Goal: Task Accomplishment & Management: Complete application form

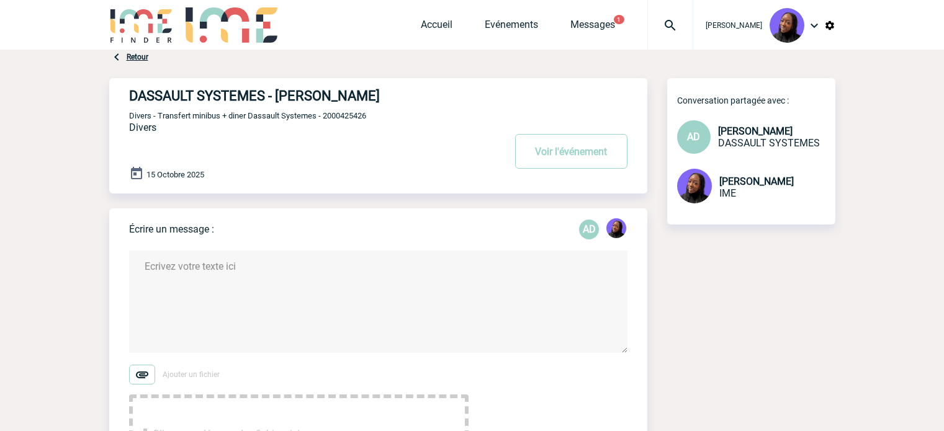
scroll to position [124, 0]
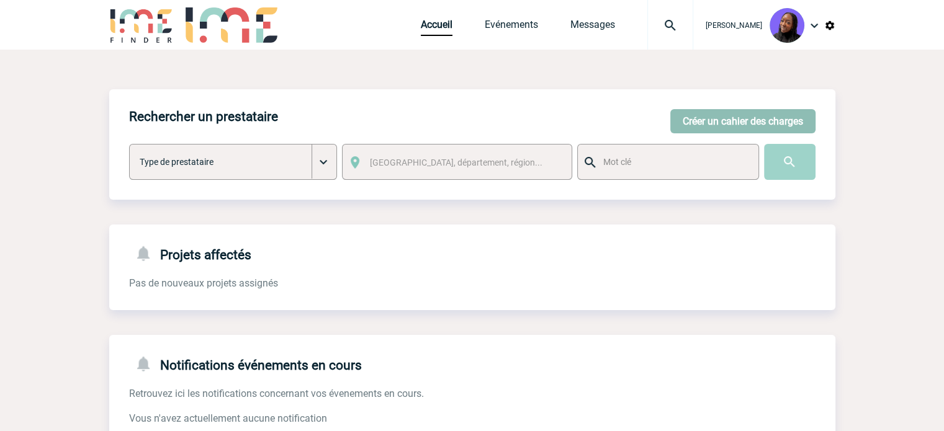
click at [707, 117] on button "Créer un cahier des charges" at bounding box center [742, 121] width 145 height 24
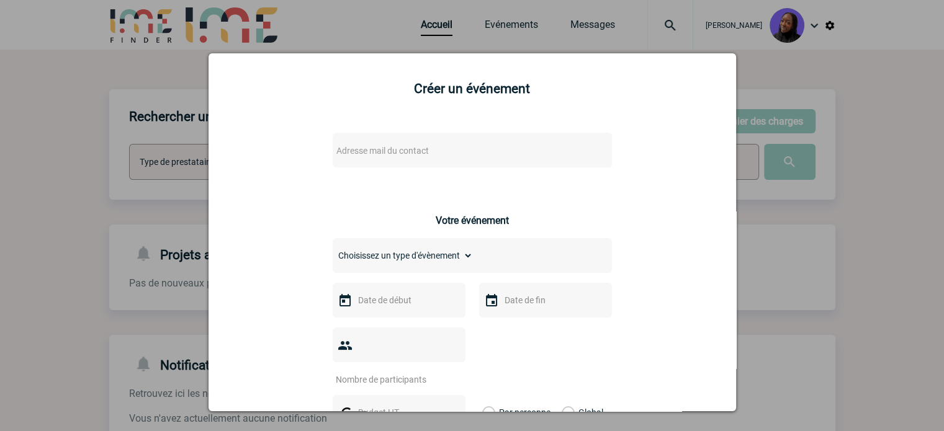
click at [430, 151] on span "Adresse mail du contact" at bounding box center [440, 150] width 217 height 17
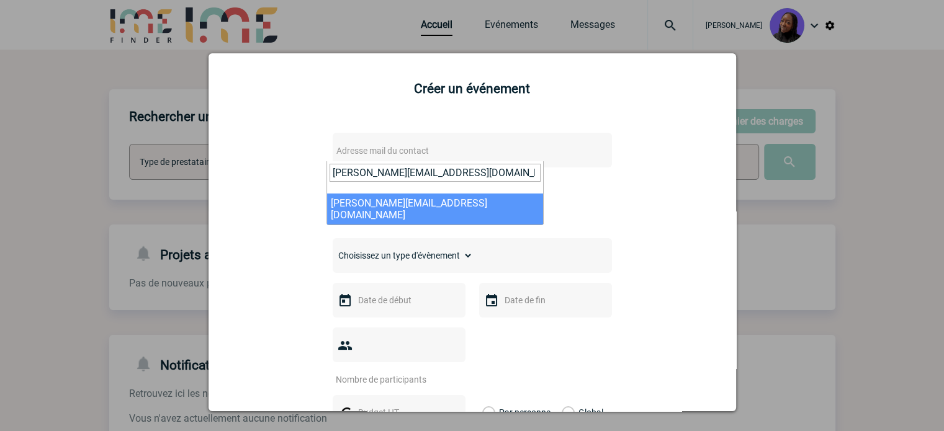
type input "sarah.meghazi@bostik.com"
select select "129411"
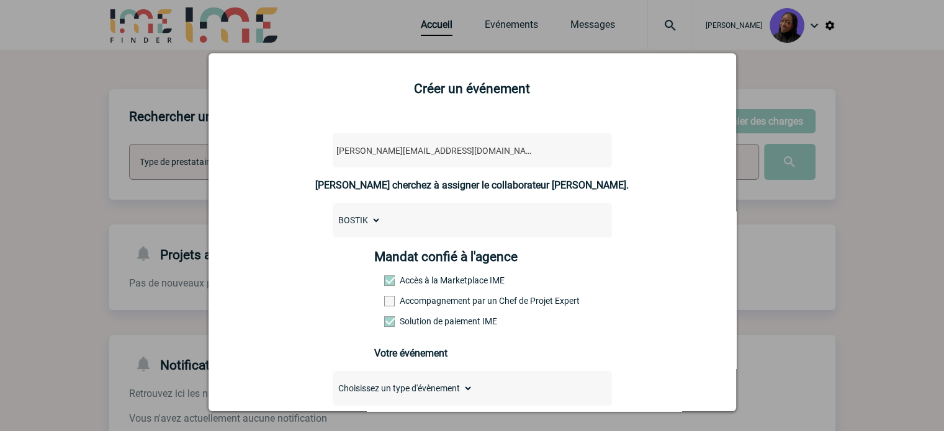
click at [384, 300] on span at bounding box center [389, 301] width 11 height 11
click at [0, 0] on input "Accompagnement par un Chef de Projet Expert" at bounding box center [0, 0] width 0 height 0
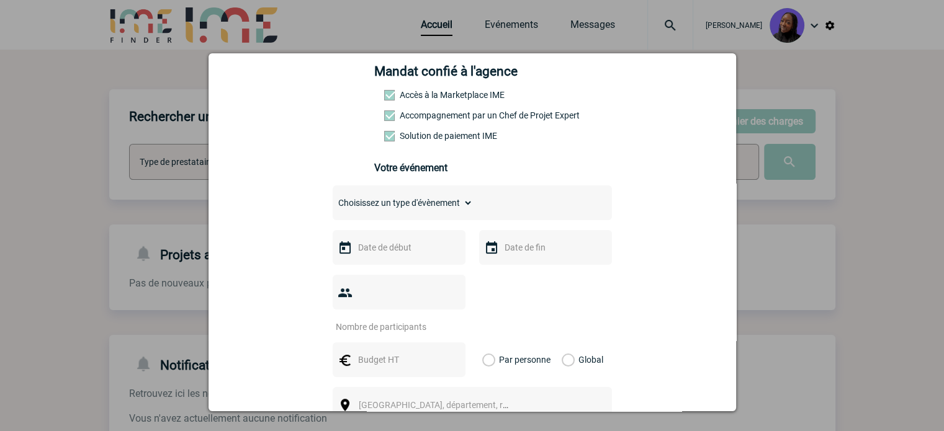
scroll to position [186, 0]
click at [382, 202] on select "Choisissez un type d'évènement Séminaire avec nuitée Séminaire sans nuitée Repa…" at bounding box center [403, 202] width 140 height 17
select select "9"
click at [333, 197] on select "Choisissez un type d'évènement Séminaire avec nuitée Séminaire sans nuitée Repa…" at bounding box center [403, 202] width 140 height 17
click at [397, 251] on input "text" at bounding box center [398, 247] width 86 height 16
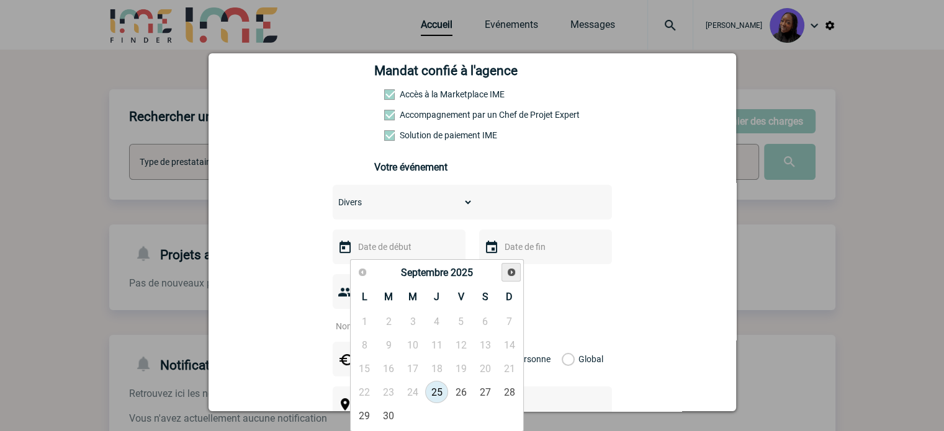
click at [512, 273] on span "Suivant" at bounding box center [512, 273] width 10 height 10
click at [388, 369] on link "14" at bounding box center [388, 369] width 23 height 22
type input "14-10-2025"
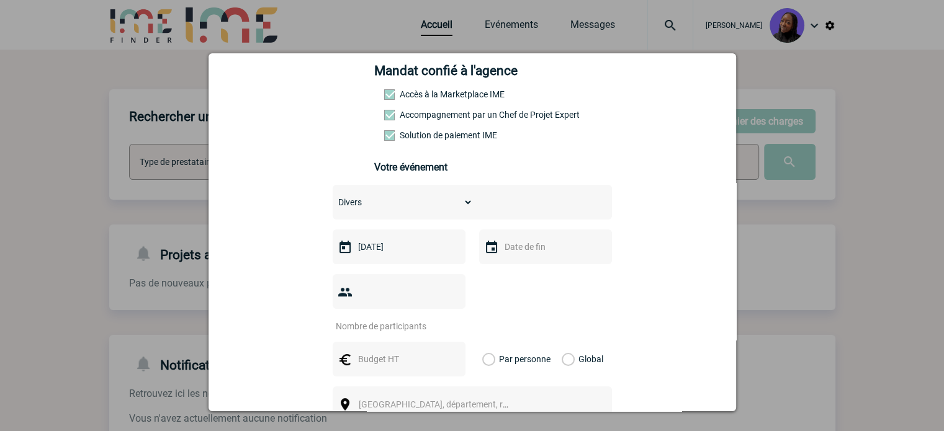
click at [543, 250] on input "text" at bounding box center [545, 247] width 86 height 16
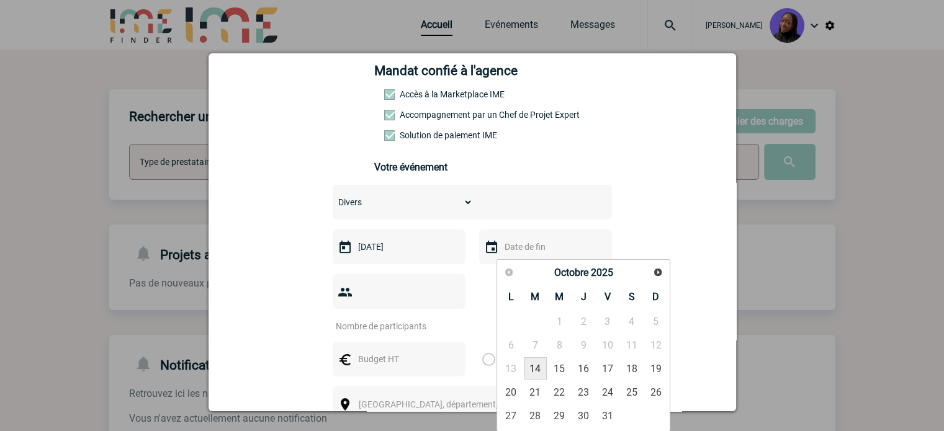
click at [539, 366] on link "14" at bounding box center [535, 369] width 23 height 22
type input "14-10-2025"
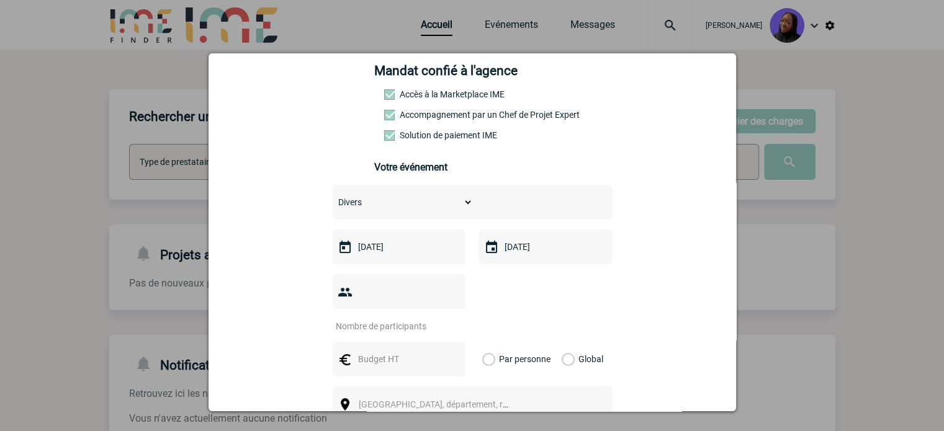
click at [385, 318] on input "number" at bounding box center [391, 326] width 117 height 16
type input "40"
click at [390, 351] on input "text" at bounding box center [398, 359] width 86 height 16
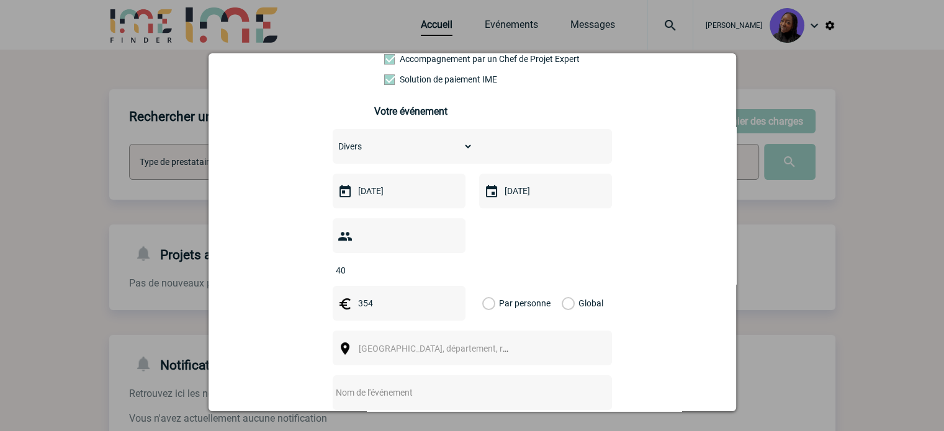
scroll to position [310, 0]
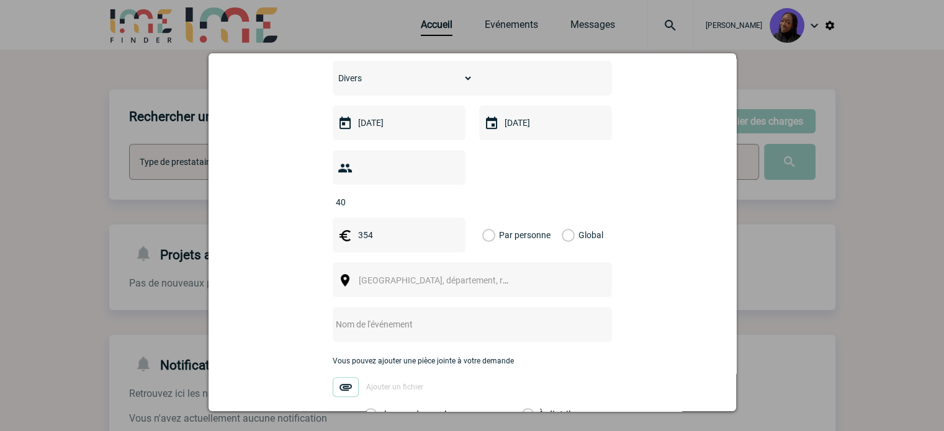
type input "354"
click at [564, 218] on label "Global" at bounding box center [566, 235] width 8 height 35
click at [0, 0] on input "Global" at bounding box center [0, 0] width 0 height 0
click at [377, 272] on span "Ville, département, région..." at bounding box center [439, 280] width 171 height 17
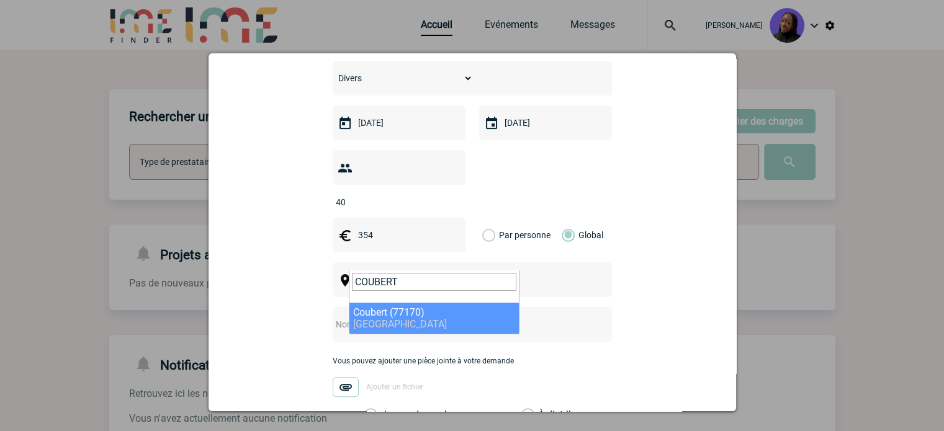
type input "COUBERT"
drag, startPoint x: 390, startPoint y: 307, endPoint x: 376, endPoint y: 300, distance: 16.1
select select "383"
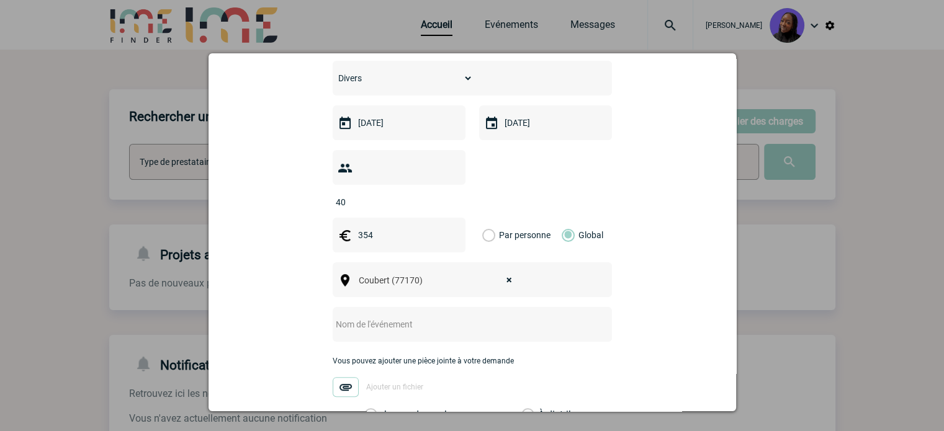
click at [369, 307] on div at bounding box center [472, 324] width 279 height 35
click at [362, 317] on input "text" at bounding box center [456, 325] width 246 height 16
click at [433, 317] on input "Centralisation -" at bounding box center [456, 325] width 246 height 16
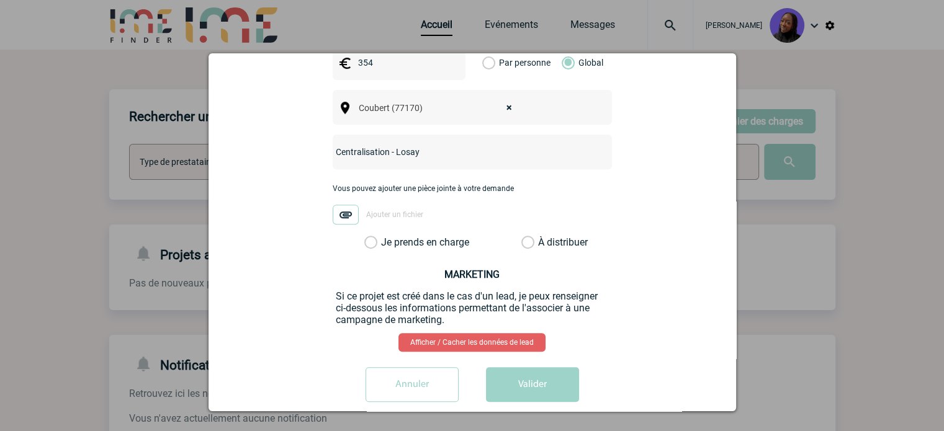
type input "Centralisation - Losay"
drag, startPoint x: 365, startPoint y: 225, endPoint x: 413, endPoint y: 273, distance: 68.0
click at [367, 230] on div "sarah.meghazi@bostik.com sarah.meghazi@bostik.com Vous cherchez à assigner le c…" at bounding box center [472, 25] width 497 height 774
click at [366, 237] on label "Je prends en charge" at bounding box center [374, 243] width 21 height 12
click at [0, 0] on input "Je prends en charge" at bounding box center [0, 0] width 0 height 0
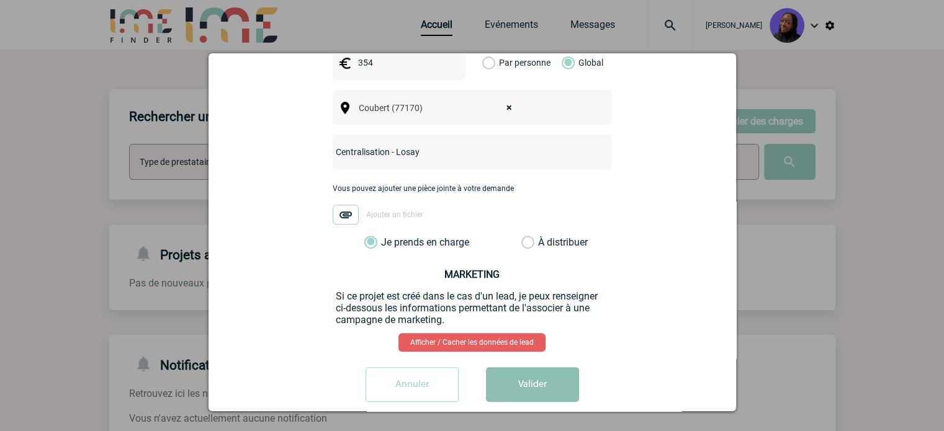
click at [510, 368] on button "Valider" at bounding box center [532, 385] width 93 height 35
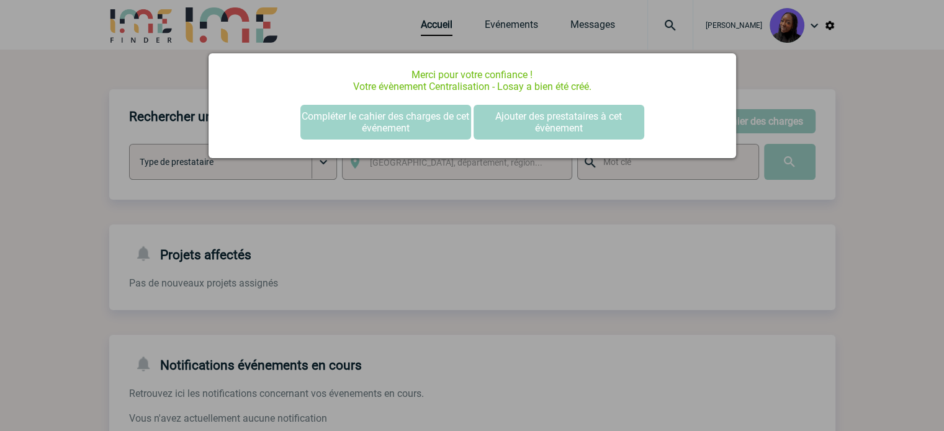
scroll to position [0, 0]
click at [386, 117] on button "Compléter le cahier des charges de cet événement" at bounding box center [385, 122] width 171 height 35
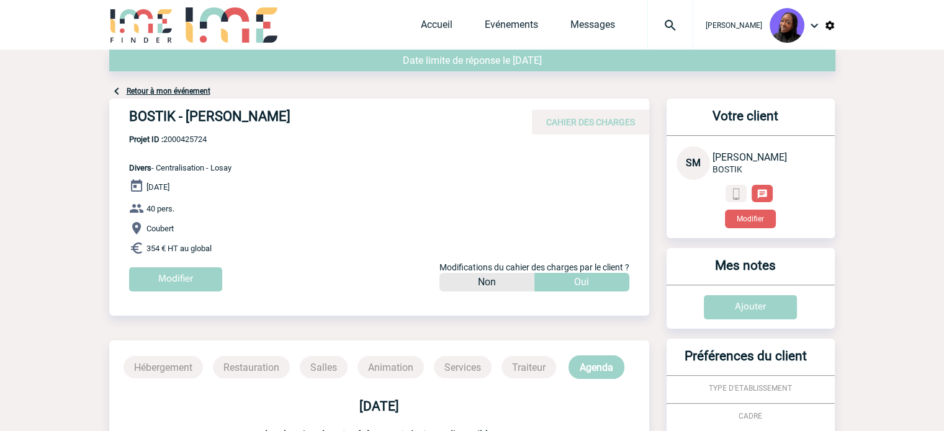
click at [243, 111] on h4 "BOSTIK - [PERSON_NAME]" at bounding box center [315, 119] width 372 height 21
copy div "BOSTIK - [PERSON_NAME]"
click at [61, 130] on body "[PERSON_NAME] Accueil Evénements 0" at bounding box center [472, 357] width 944 height 714
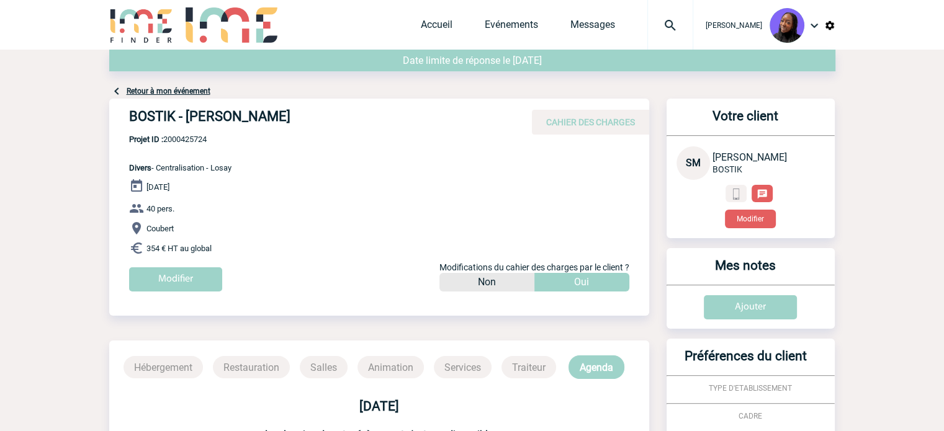
click at [184, 137] on span "Projet ID : 2000425724" at bounding box center [180, 139] width 102 height 9
copy span "2000425724"
drag, startPoint x: 216, startPoint y: 248, endPoint x: 117, endPoint y: 168, distance: 127.2
click at [117, 168] on div "BOSTIK - [PERSON_NAME] CAHIER DES CHARGES BOSTIK - [PERSON_NAME] le [DATE] 40 p…" at bounding box center [379, 200] width 540 height 202
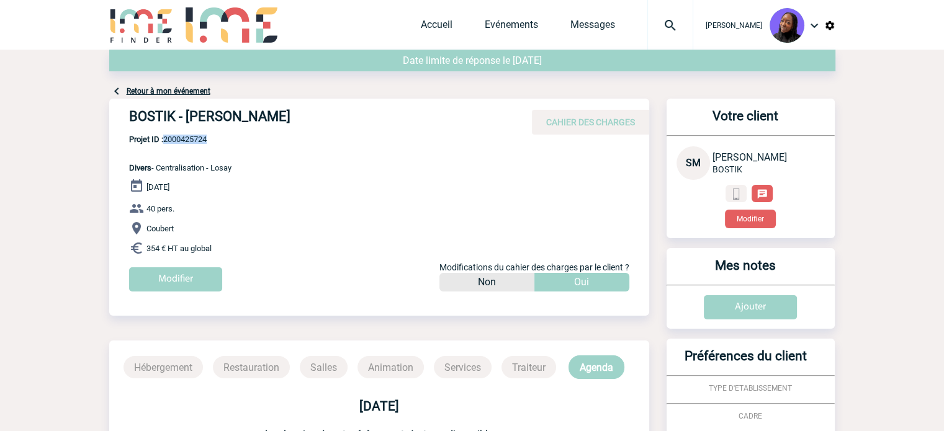
copy div "Divers - Centralisation - [GEOGRAPHIC_DATA] [DATE] 40 pers. Coubert 354 € HT au…"
click at [144, 112] on h4 "BOSTIK - [PERSON_NAME]" at bounding box center [315, 119] width 372 height 21
click at [144, 112] on h4 "BOSTIK - Sarah MEGHAZI" at bounding box center [315, 119] width 372 height 21
copy h4 "BOSTIK"
click at [449, 25] on link "Accueil" at bounding box center [437, 27] width 32 height 17
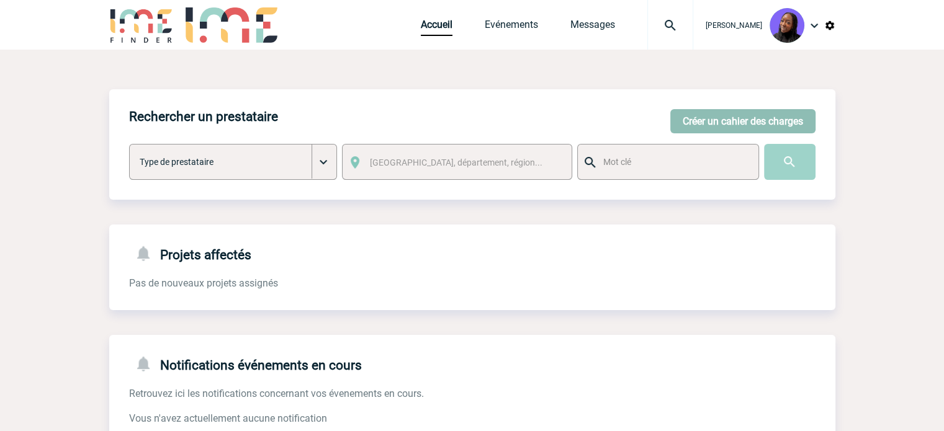
click at [711, 119] on button "Créer un cahier des charges" at bounding box center [742, 121] width 145 height 24
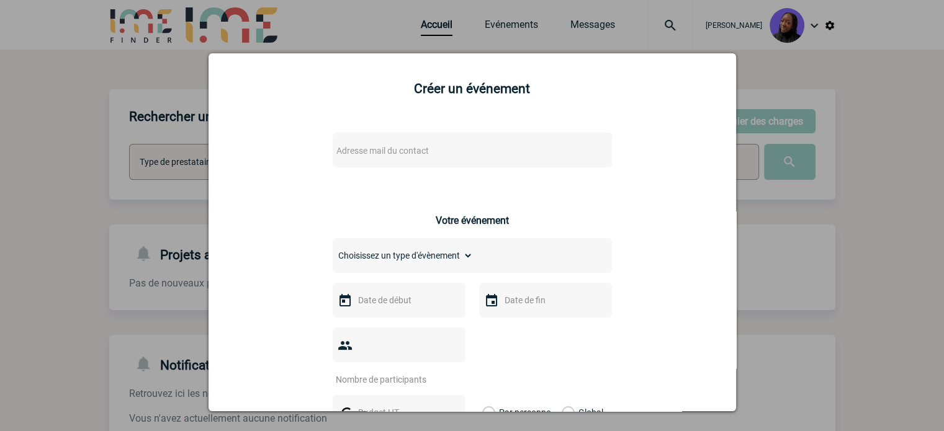
click at [385, 148] on span "Adresse mail du contact" at bounding box center [382, 151] width 93 height 10
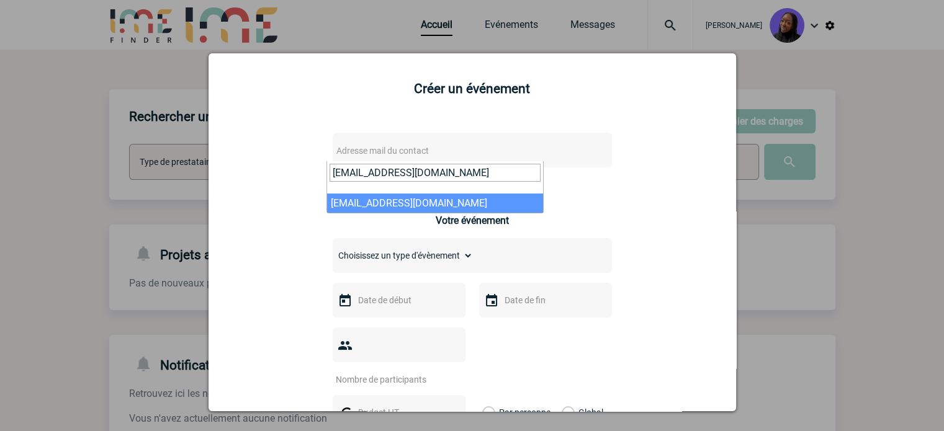
type input "Nourya.GHAZI@3ds.com"
select select "124031"
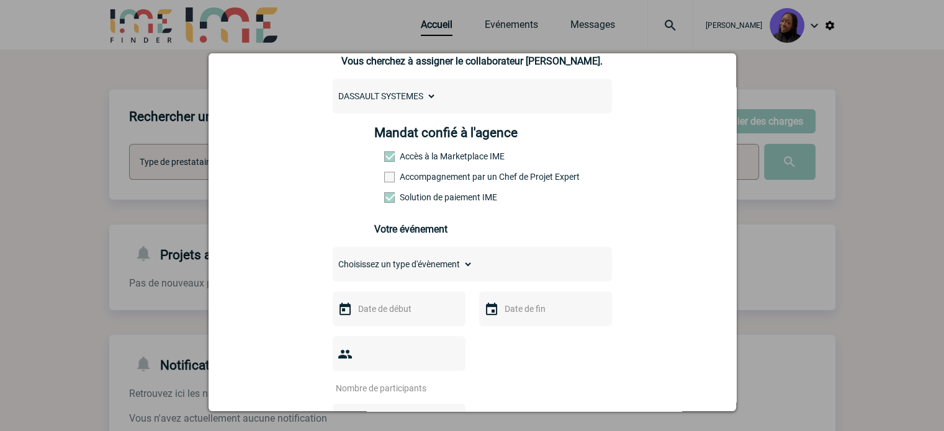
click at [403, 181] on label "Accompagnement par un Chef de Projet Expert" at bounding box center [411, 177] width 55 height 10
click at [0, 0] on input "Accompagnement par un Chef de Projet Expert" at bounding box center [0, 0] width 0 height 0
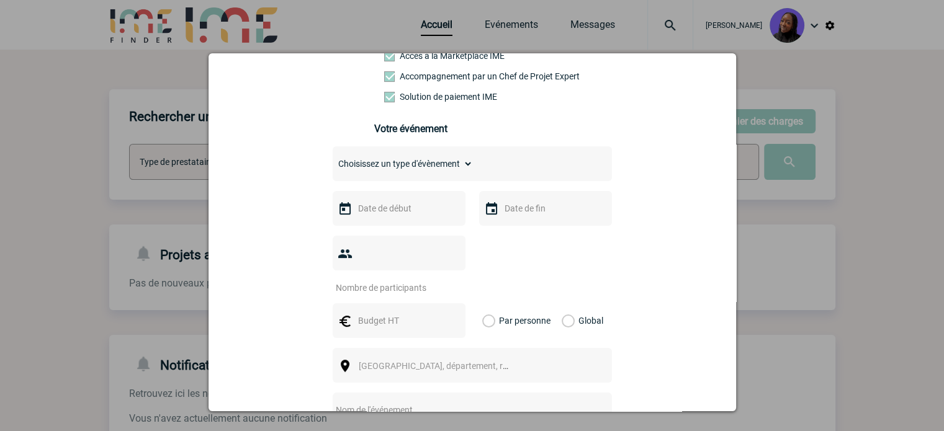
scroll to position [248, 0]
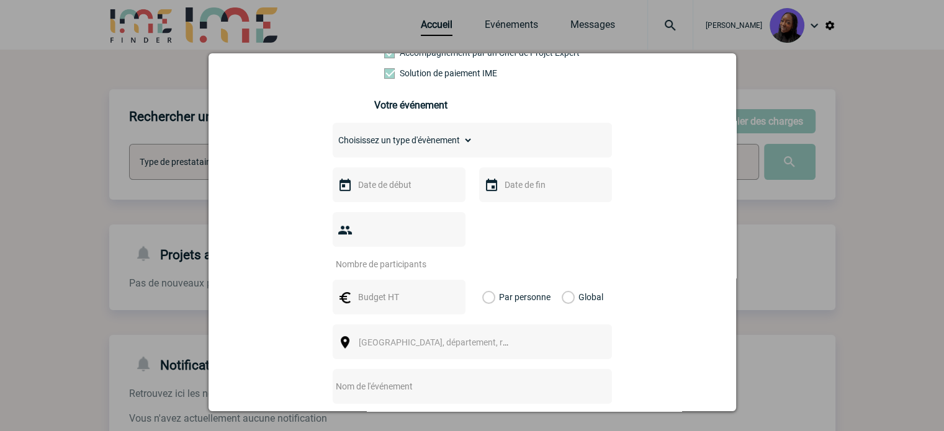
click at [361, 147] on select "Choisissez un type d'évènement Séminaire avec nuitée Séminaire sans nuitée Repa…" at bounding box center [403, 140] width 140 height 17
select select "4"
click at [333, 135] on select "Choisissez un type d'évènement Séminaire avec nuitée Séminaire sans nuitée Repa…" at bounding box center [403, 140] width 140 height 17
click at [373, 193] on input "text" at bounding box center [398, 185] width 86 height 16
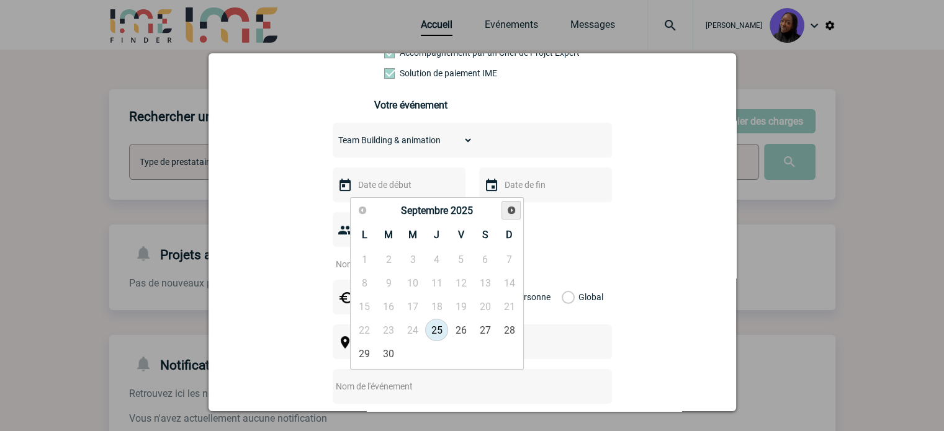
click at [507, 214] on span "Suivant" at bounding box center [512, 210] width 10 height 10
click at [438, 284] on link "9" at bounding box center [436, 283] width 23 height 22
type input "09-10-2025"
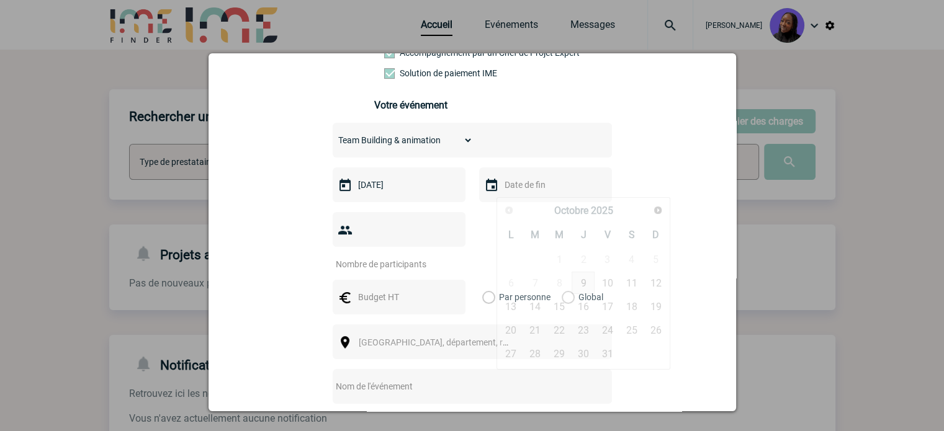
click at [532, 190] on input "text" at bounding box center [545, 185] width 86 height 16
click at [409, 256] on input "number" at bounding box center [391, 264] width 117 height 16
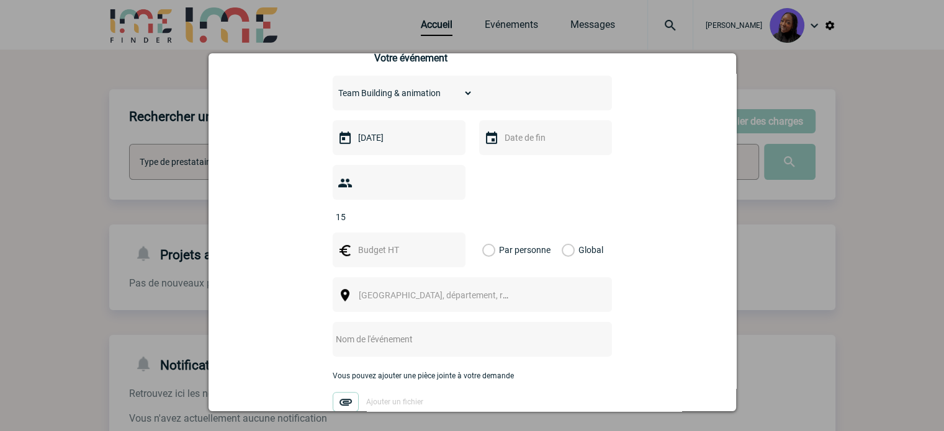
scroll to position [372, 0]
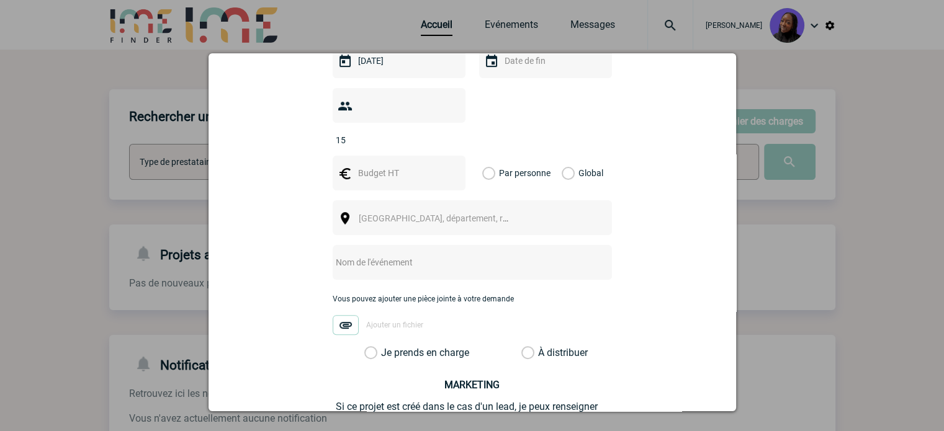
type input "15"
click at [390, 165] on input "text" at bounding box center [398, 173] width 86 height 16
type input "450"
click at [562, 156] on label "Global" at bounding box center [566, 173] width 8 height 35
click at [0, 0] on input "Global" at bounding box center [0, 0] width 0 height 0
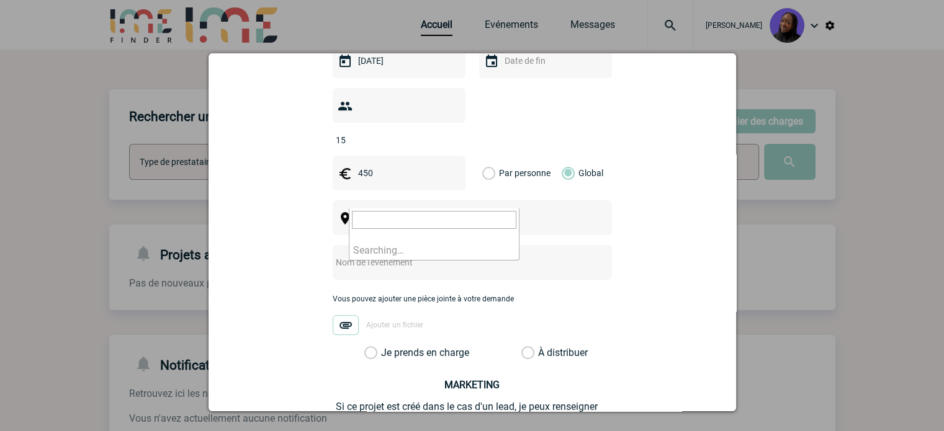
click at [392, 214] on span "Ville, département, région..." at bounding box center [445, 219] width 173 height 10
type input "P"
type input "C"
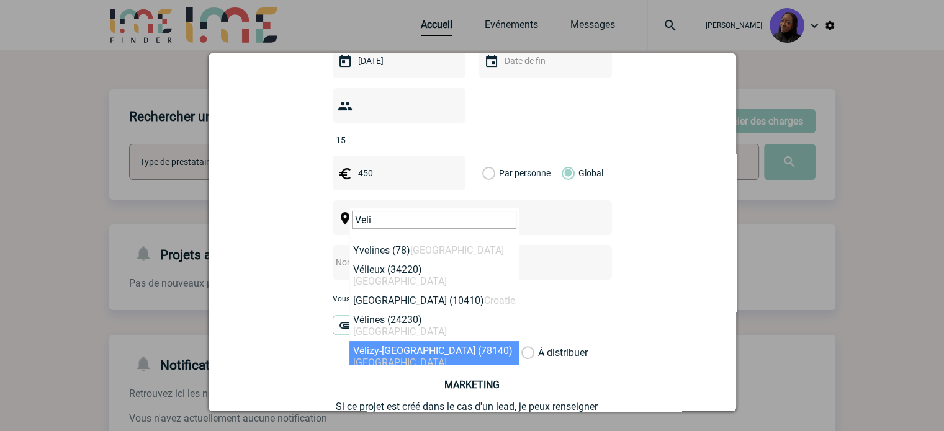
type input "Veli"
select select "1021"
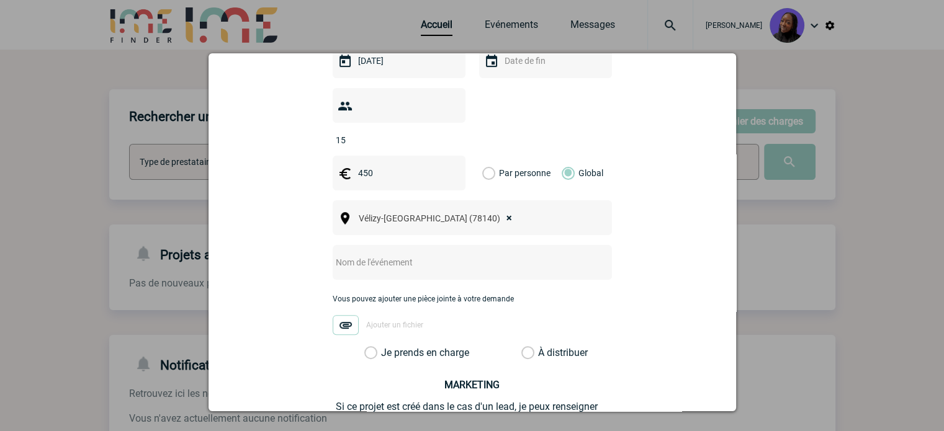
click at [364, 255] on input "text" at bounding box center [456, 263] width 246 height 16
paste input "activité équipe ESCAPEGAME"
click at [327, 242] on div "nourya.ghazi@3ds.com nourya.ghazi@3ds.com Vous cherchez à assigner le collabora…" at bounding box center [472, 136] width 497 height 774
click at [333, 255] on input "activité équipe ESCAPEGAME" at bounding box center [456, 263] width 246 height 16
type input "Activité équipe ESCAPEGAME"
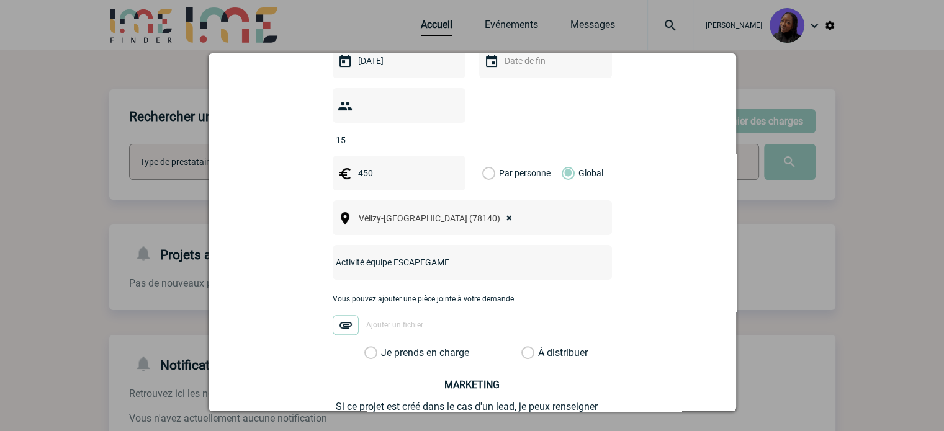
click at [364, 347] on label "Je prends en charge" at bounding box center [374, 353] width 21 height 12
click at [0, 0] on input "Je prends en charge" at bounding box center [0, 0] width 0 height 0
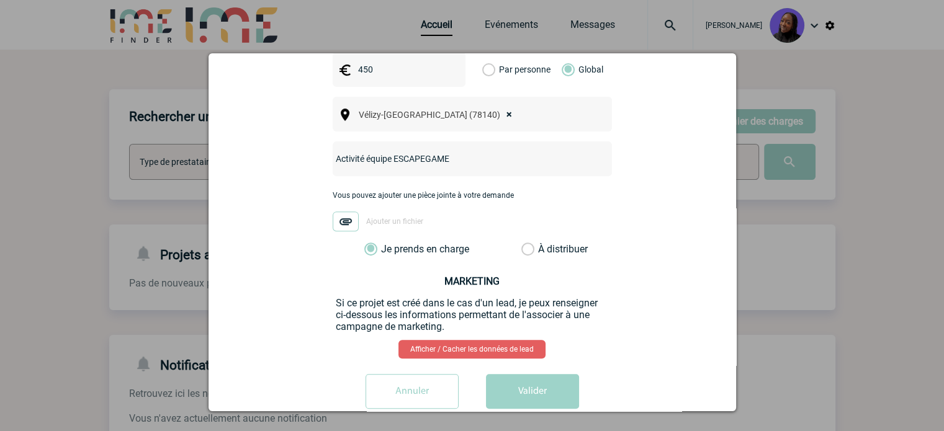
scroll to position [483, 0]
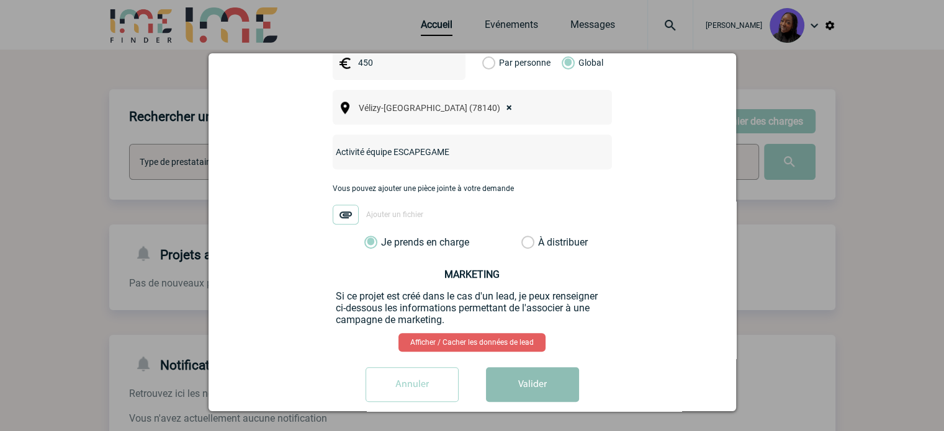
click at [528, 368] on button "Valider" at bounding box center [532, 385] width 93 height 35
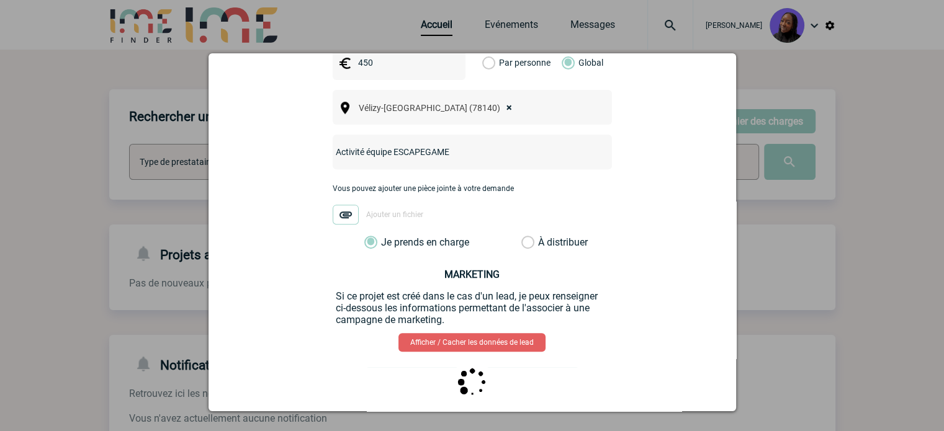
scroll to position [0, 0]
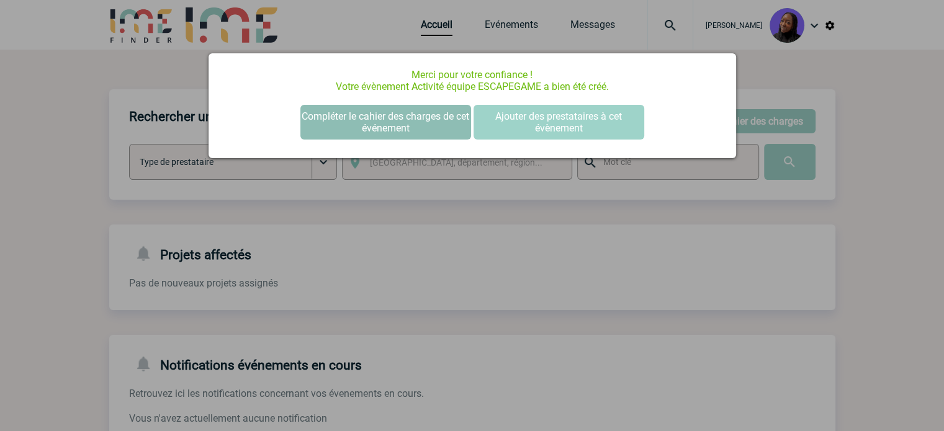
click at [397, 111] on button "Compléter le cahier des charges de cet événement" at bounding box center [385, 122] width 171 height 35
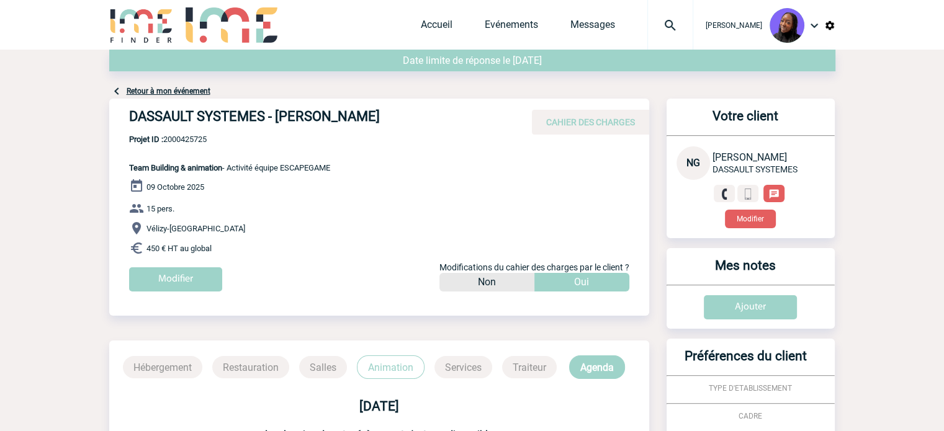
click at [204, 115] on h4 "DASSAULT SYSTEMES - [PERSON_NAME]" at bounding box center [315, 119] width 372 height 21
copy div "DASSAULT SYSTEMES - [PERSON_NAME]"
click at [183, 140] on span "Projet ID : 2000425725" at bounding box center [229, 139] width 201 height 9
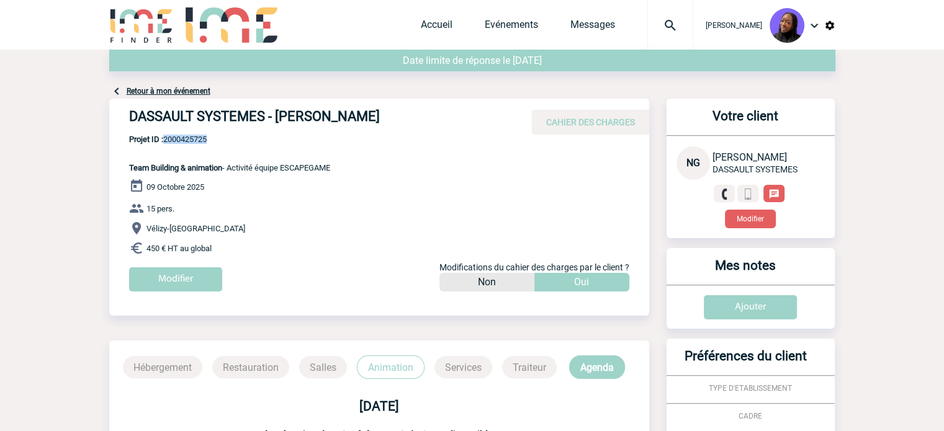
click at [183, 140] on span "Projet ID : 2000425725" at bounding box center [229, 139] width 201 height 9
copy span "2000425725"
drag, startPoint x: 222, startPoint y: 248, endPoint x: 124, endPoint y: 168, distance: 126.6
click at [124, 168] on div "DASSAULT SYSTEMES - [PERSON_NAME] CAHIER DES CHARGES DASSAULT SYSTEMES - [PERSO…" at bounding box center [379, 200] width 540 height 202
copy div "Team Building & animation - Activité équipe ESCAPEGAME [DATE] 15 pers. Vélizy-[…"
